Goal: Book appointment/travel/reservation

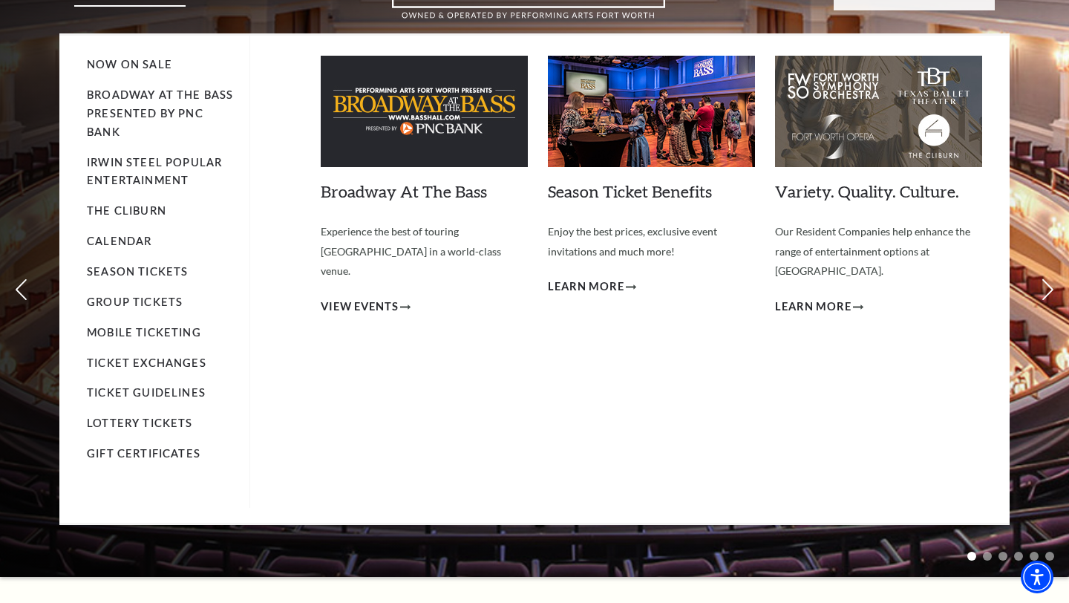
scroll to position [86, 0]
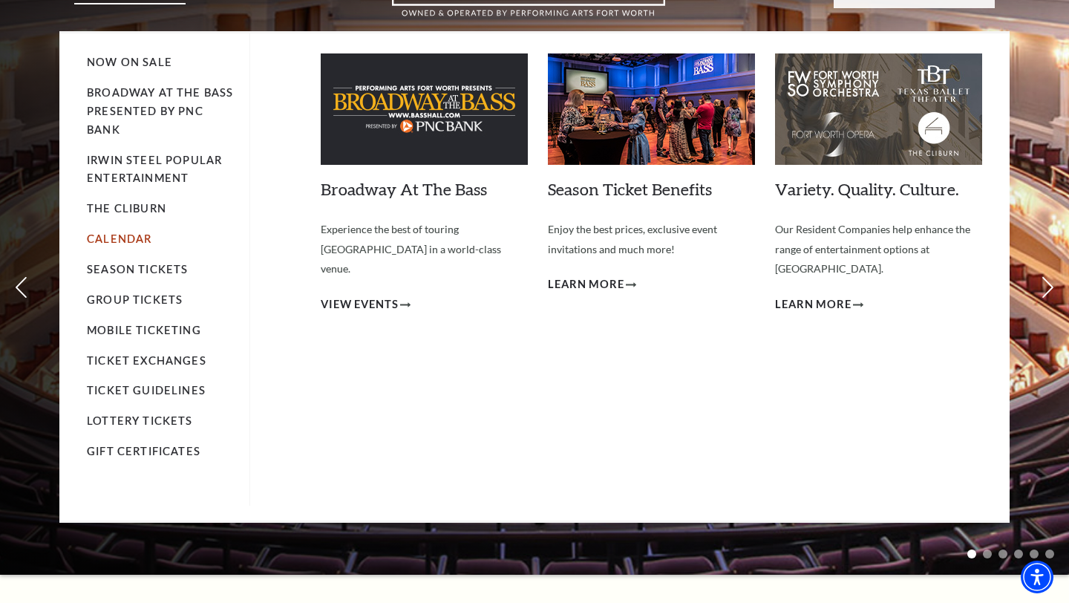
click at [119, 238] on link "Calendar" at bounding box center [119, 238] width 65 height 13
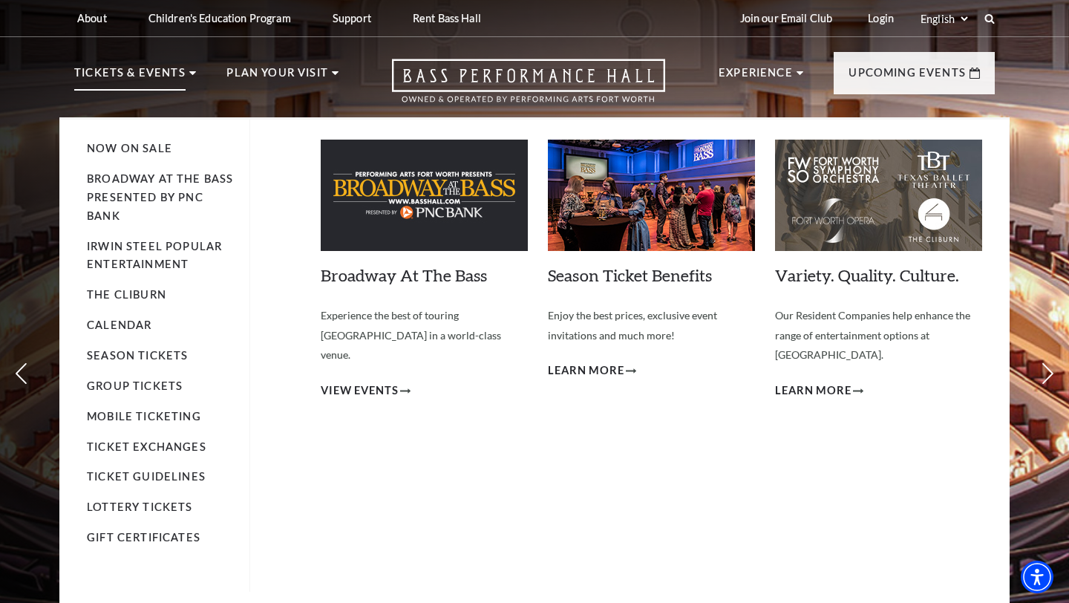
click at [160, 76] on p "Tickets & Events" at bounding box center [129, 77] width 111 height 27
click at [189, 72] on icon at bounding box center [192, 73] width 7 height 4
click at [151, 77] on p "Tickets & Events" at bounding box center [129, 77] width 111 height 27
click at [457, 211] on img at bounding box center [424, 195] width 207 height 111
click at [367, 382] on span "View Events" at bounding box center [360, 391] width 78 height 19
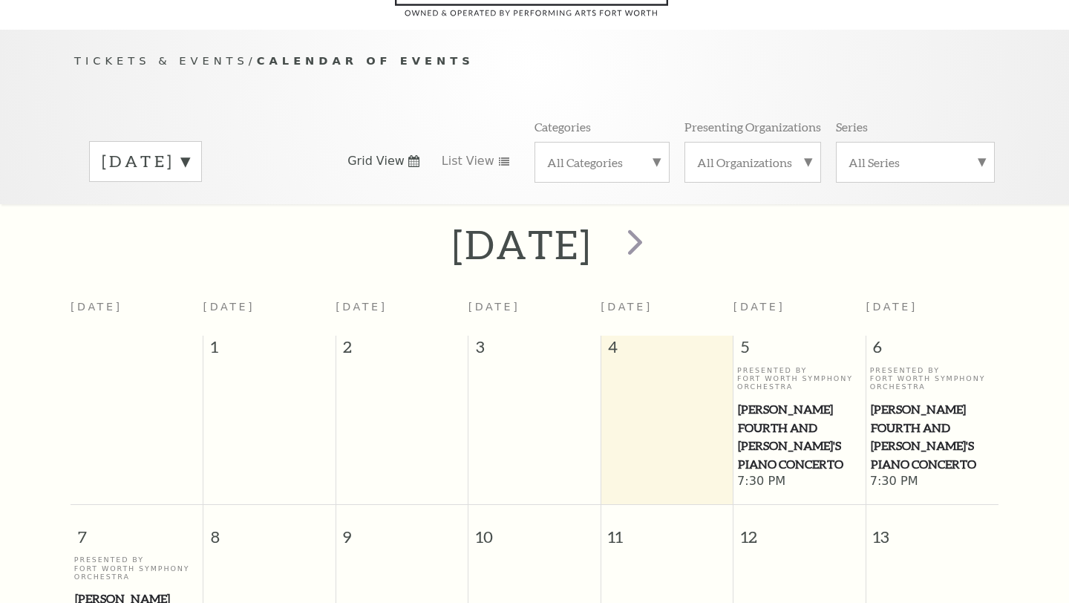
scroll to position [131, 0]
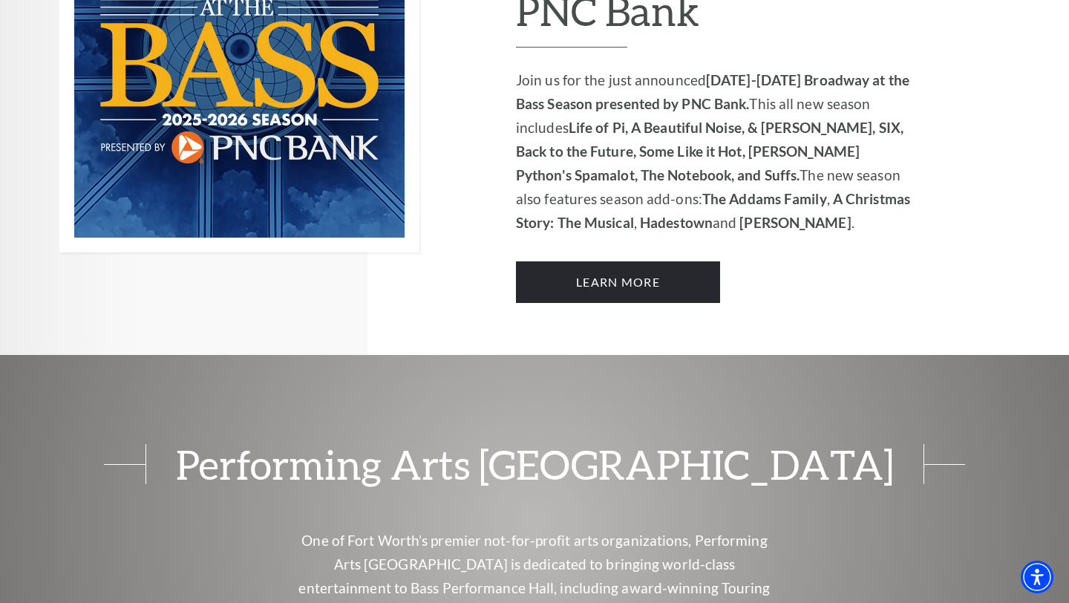
scroll to position [1082, 0]
